Goal: Use online tool/utility: Use online tool/utility

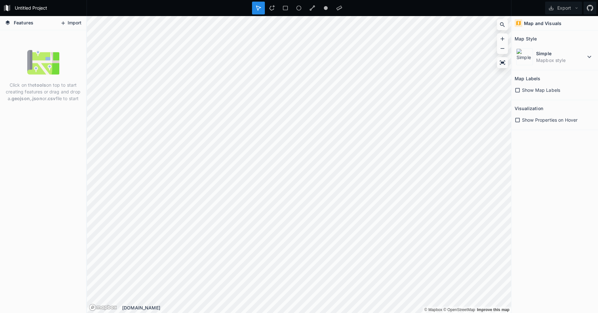
click at [69, 20] on button "Import" at bounding box center [71, 23] width 28 height 10
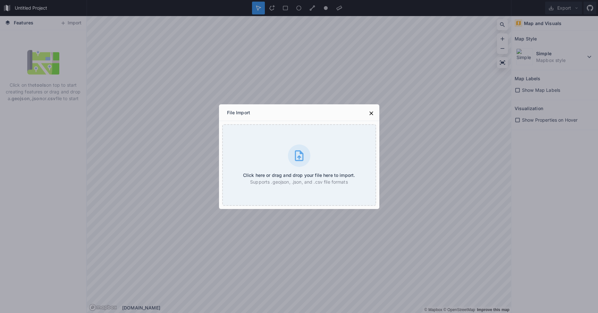
click at [122, 70] on div "File Import Click here or drag and drop your file here to import. Supports .geo…" at bounding box center [299, 156] width 598 height 313
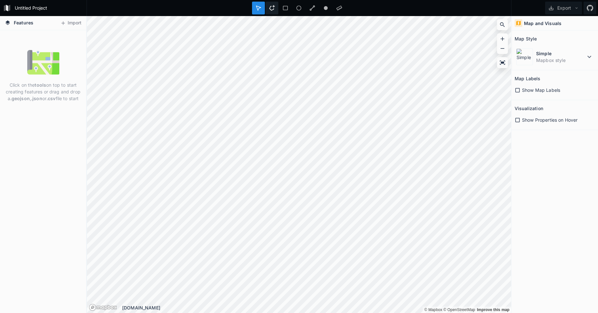
click at [269, 7] on div at bounding box center [272, 8] width 13 height 13
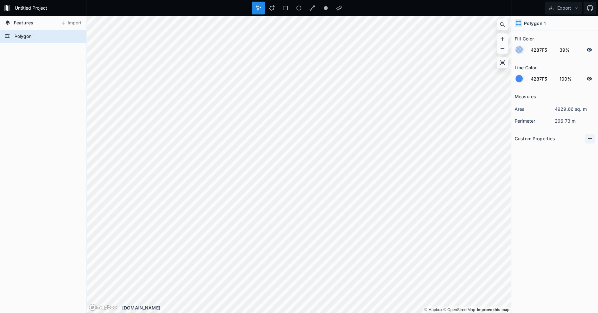
click at [589, 138] on icon at bounding box center [590, 138] width 6 height 6
click at [590, 137] on icon at bounding box center [590, 138] width 6 height 6
click at [499, 63] on div at bounding box center [503, 63] width 10 height 10
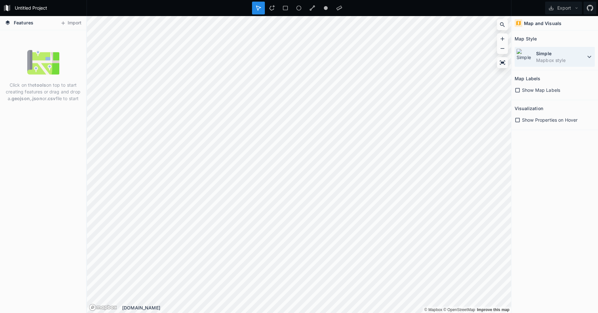
click at [590, 59] on icon at bounding box center [590, 57] width 8 height 8
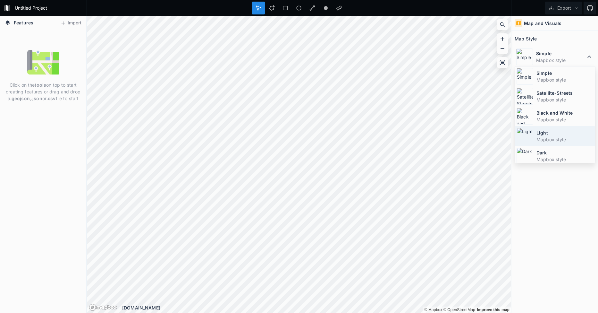
scroll to position [43, 0]
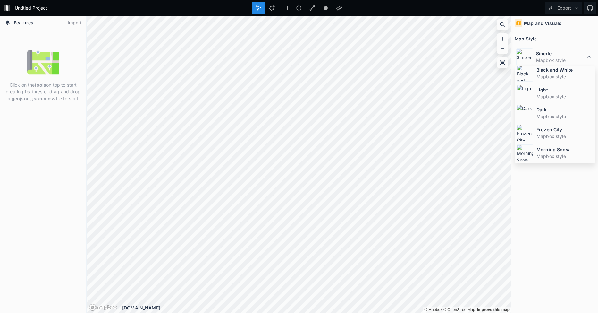
click at [545, 191] on div "Map and Visuals Map Style Simple Mapbox style Simple Mapbox style Satellite-Str…" at bounding box center [555, 164] width 87 height 297
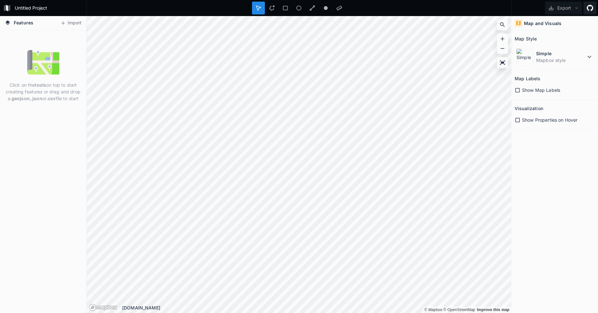
click at [593, 5] on icon at bounding box center [590, 8] width 6 height 6
